Goal: Check status: Check status

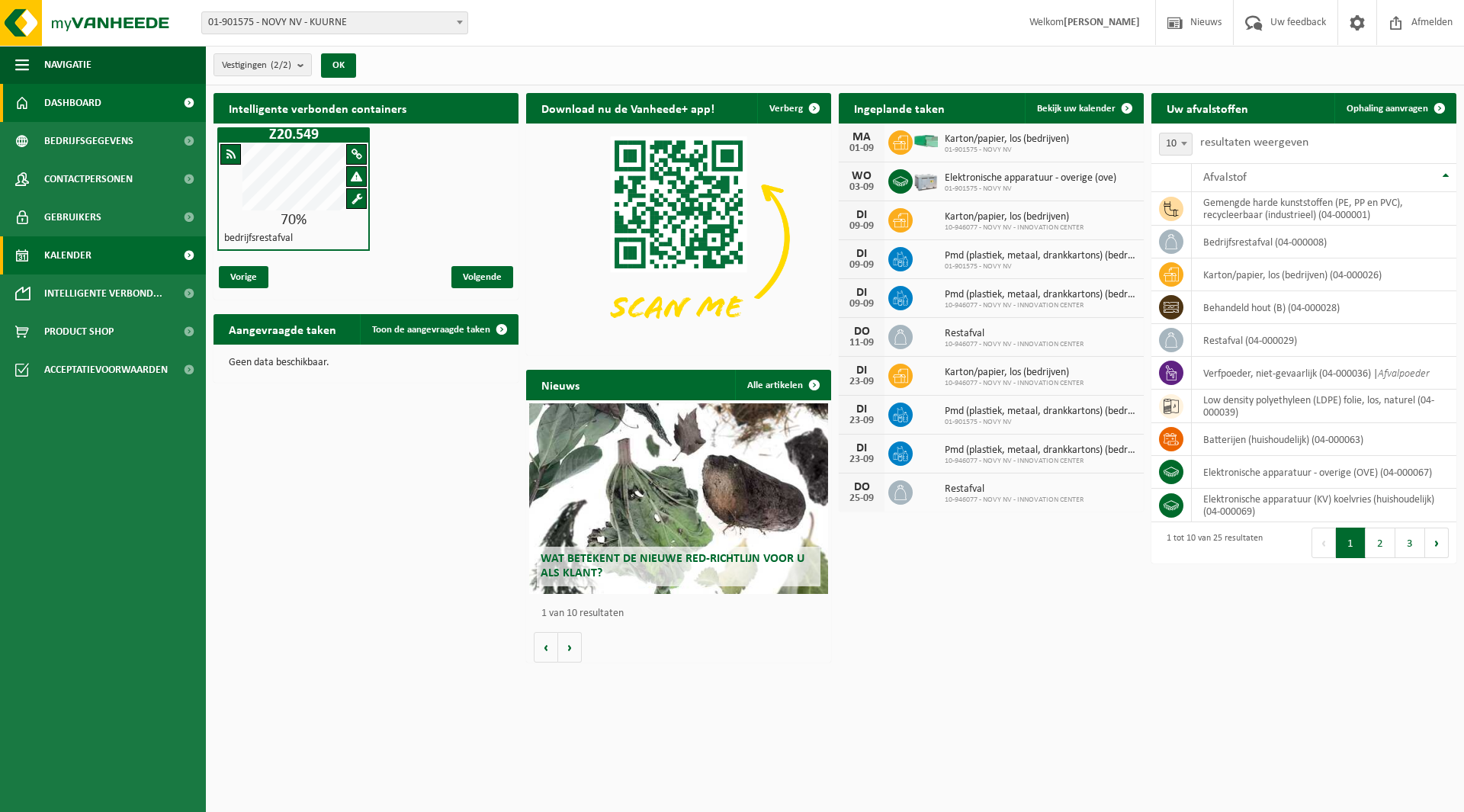
click at [86, 247] on span "Kalender" at bounding box center [68, 255] width 47 height 38
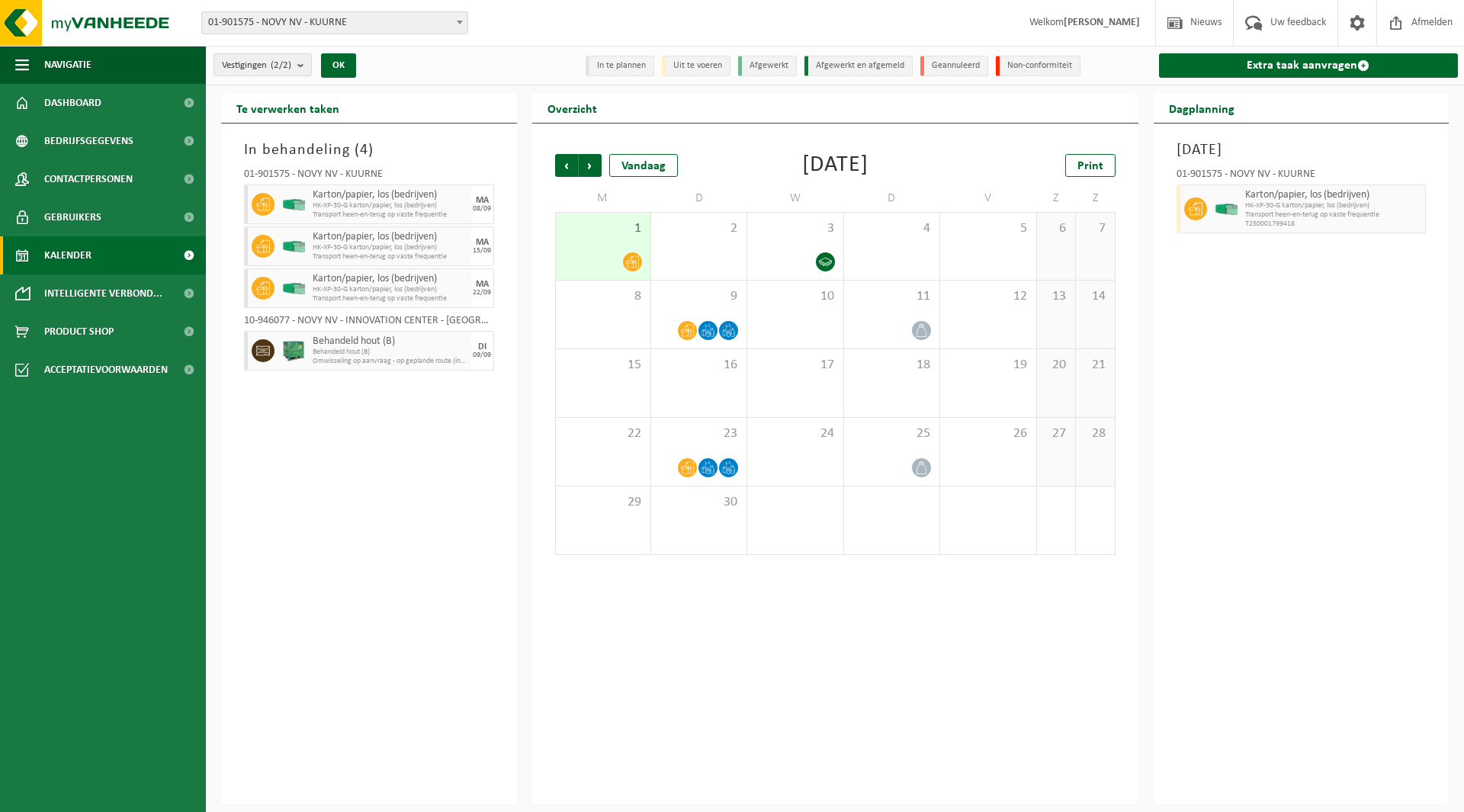
click at [630, 257] on icon at bounding box center [632, 262] width 13 height 12
click at [640, 260] on span at bounding box center [632, 261] width 19 height 19
click at [613, 247] on div "1" at bounding box center [604, 246] width 95 height 67
click at [808, 247] on div "3" at bounding box center [795, 246] width 96 height 67
click at [689, 328] on icon at bounding box center [687, 331] width 13 height 12
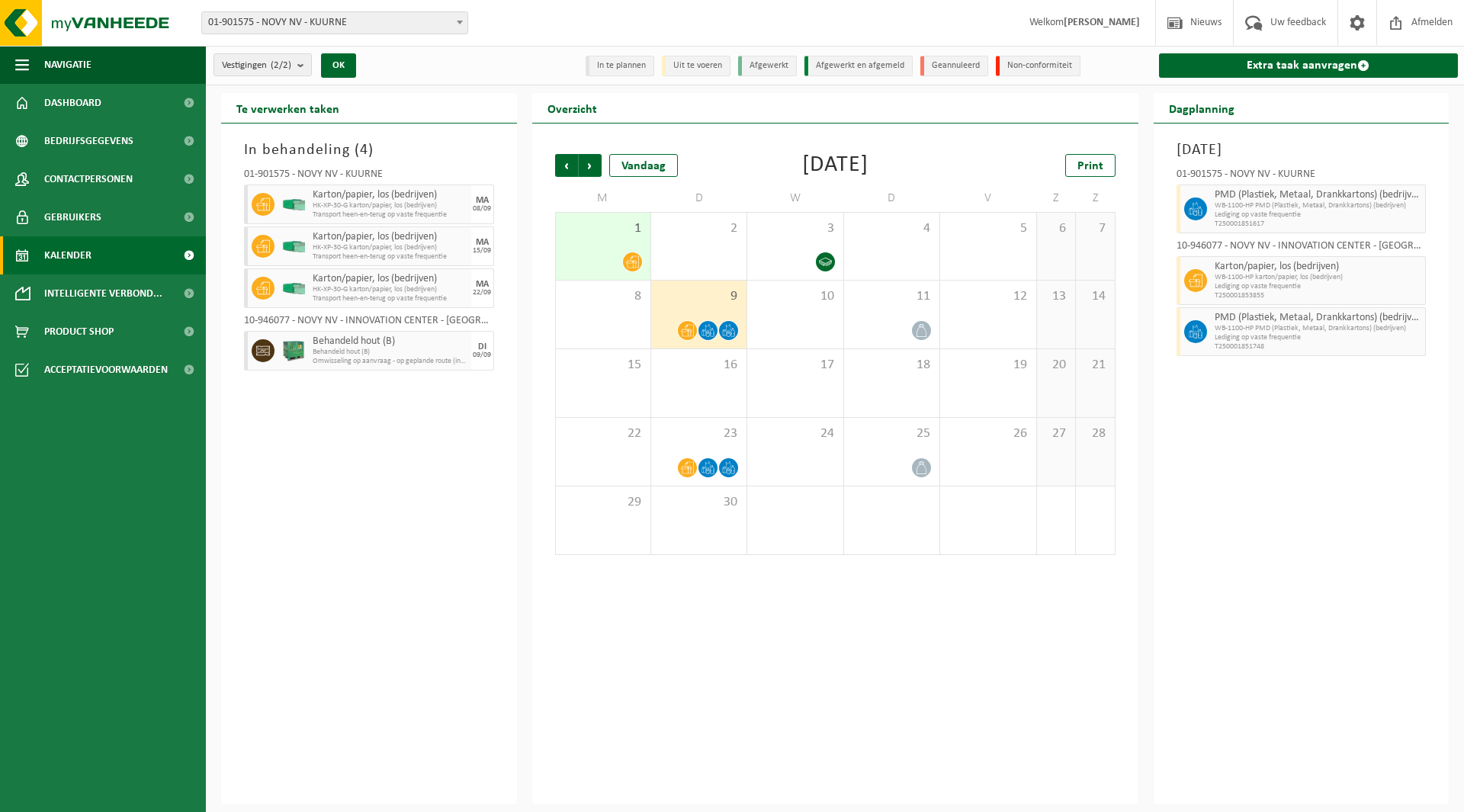
click at [714, 311] on div "9" at bounding box center [698, 314] width 96 height 68
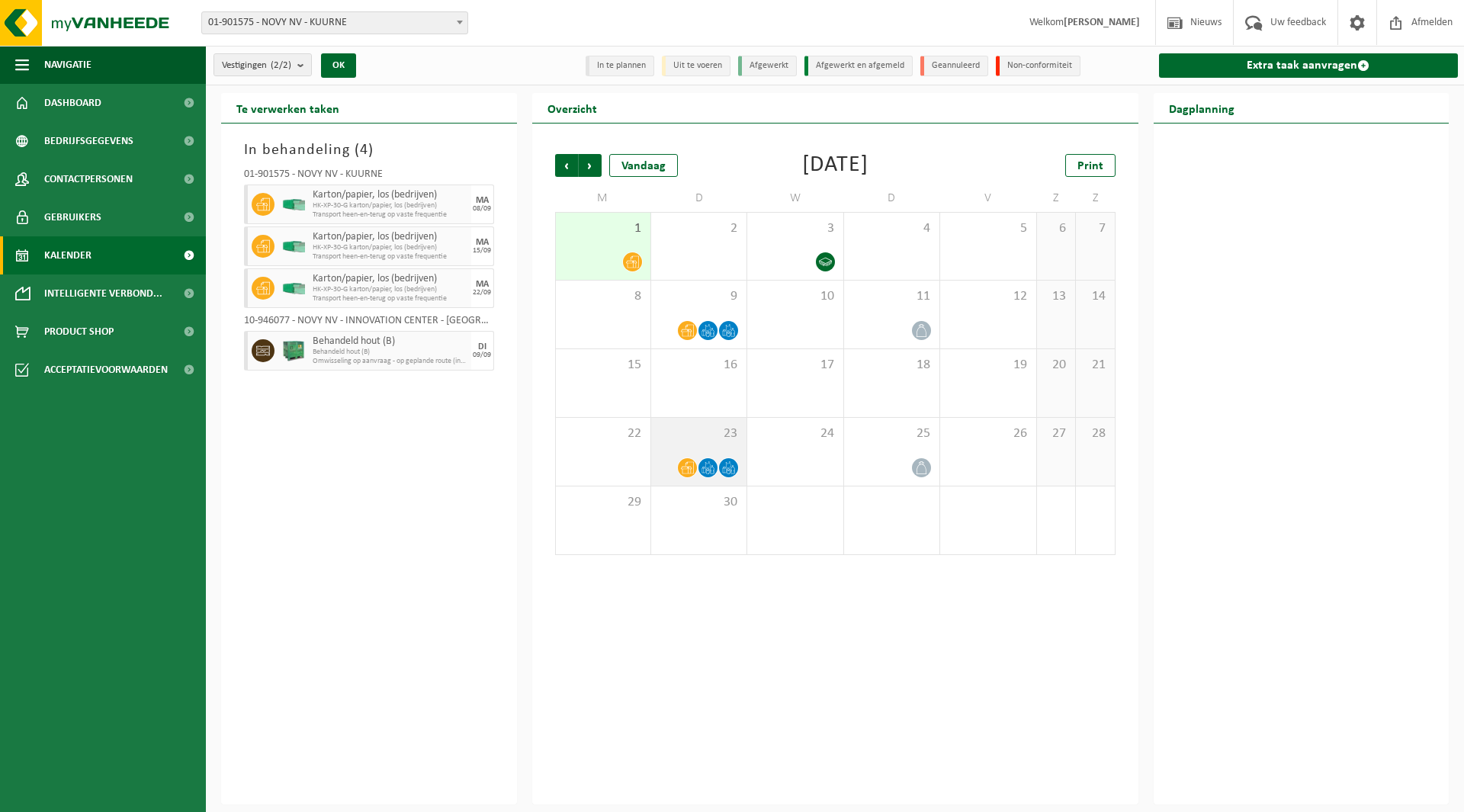
click at [688, 419] on div "23" at bounding box center [698, 451] width 96 height 68
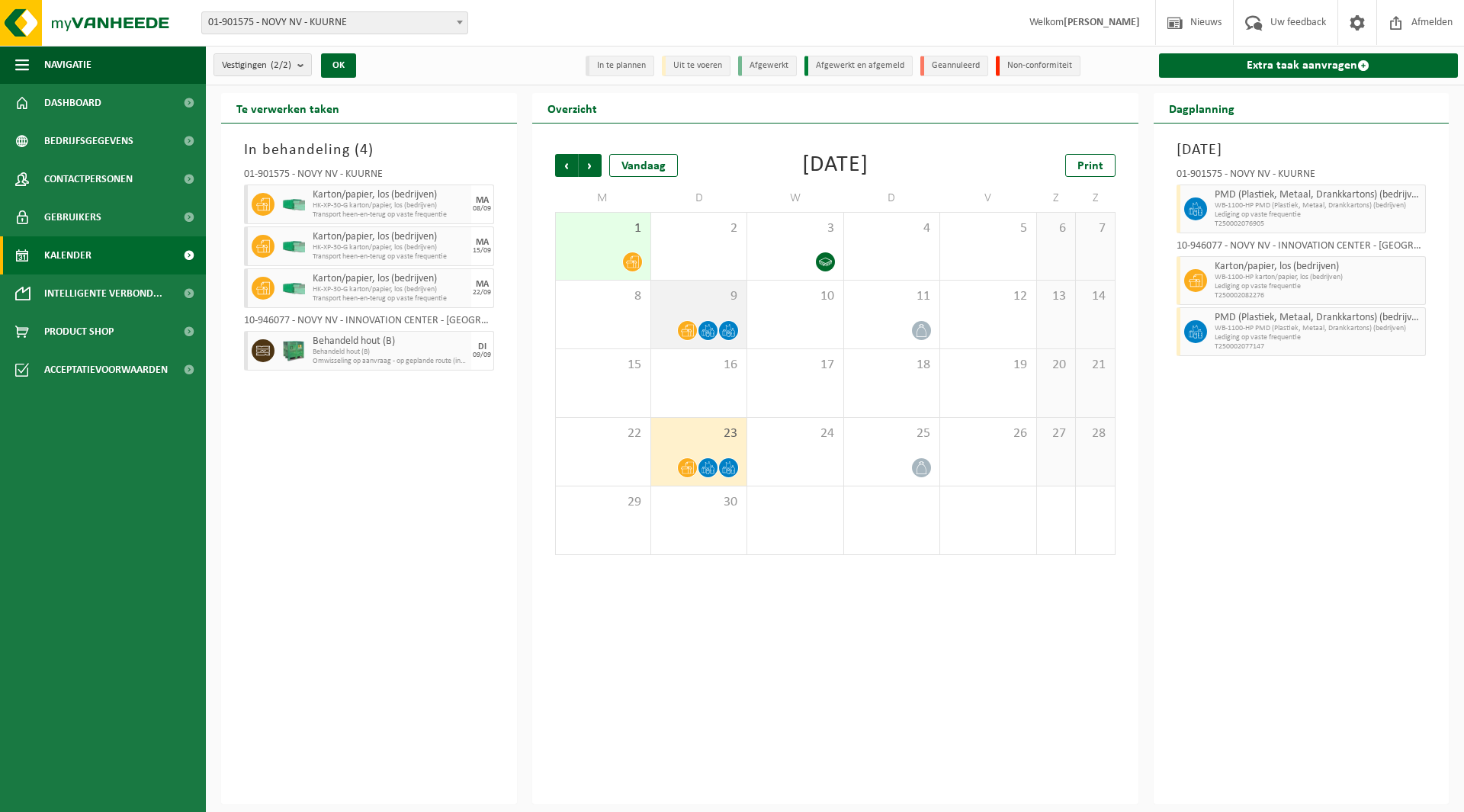
click at [683, 306] on div "9" at bounding box center [698, 314] width 96 height 68
